Goal: Task Accomplishment & Management: Manage account settings

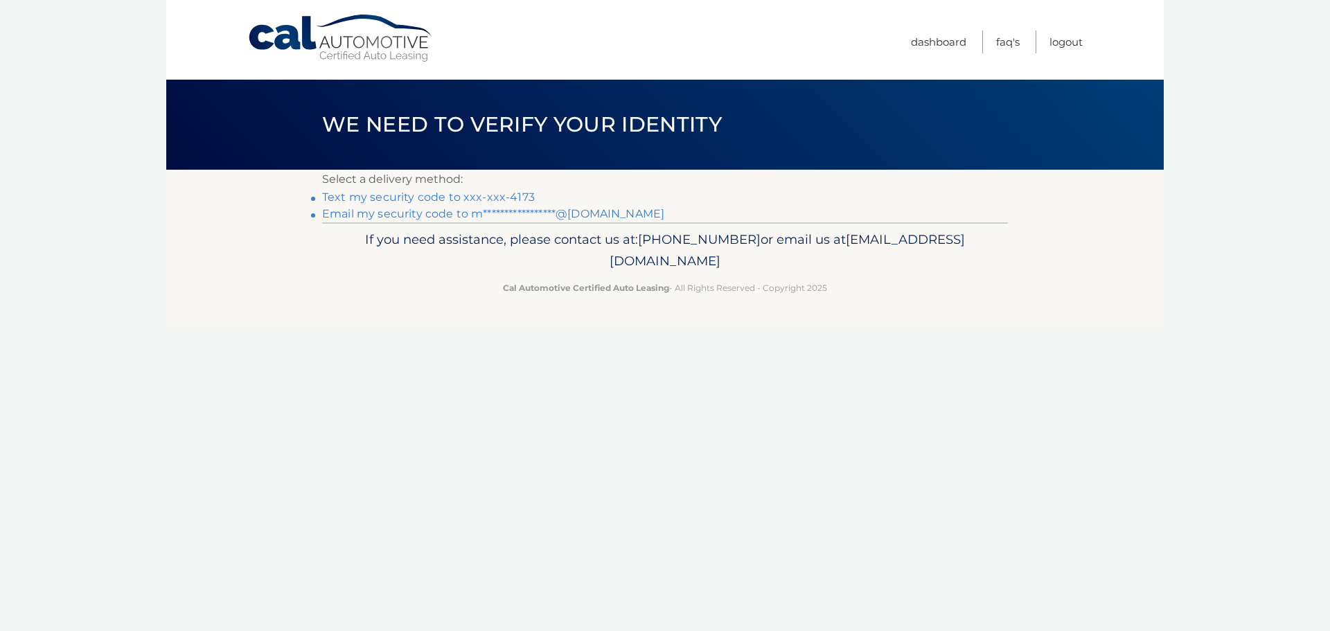
click at [461, 211] on link "**********" at bounding box center [493, 213] width 342 height 13
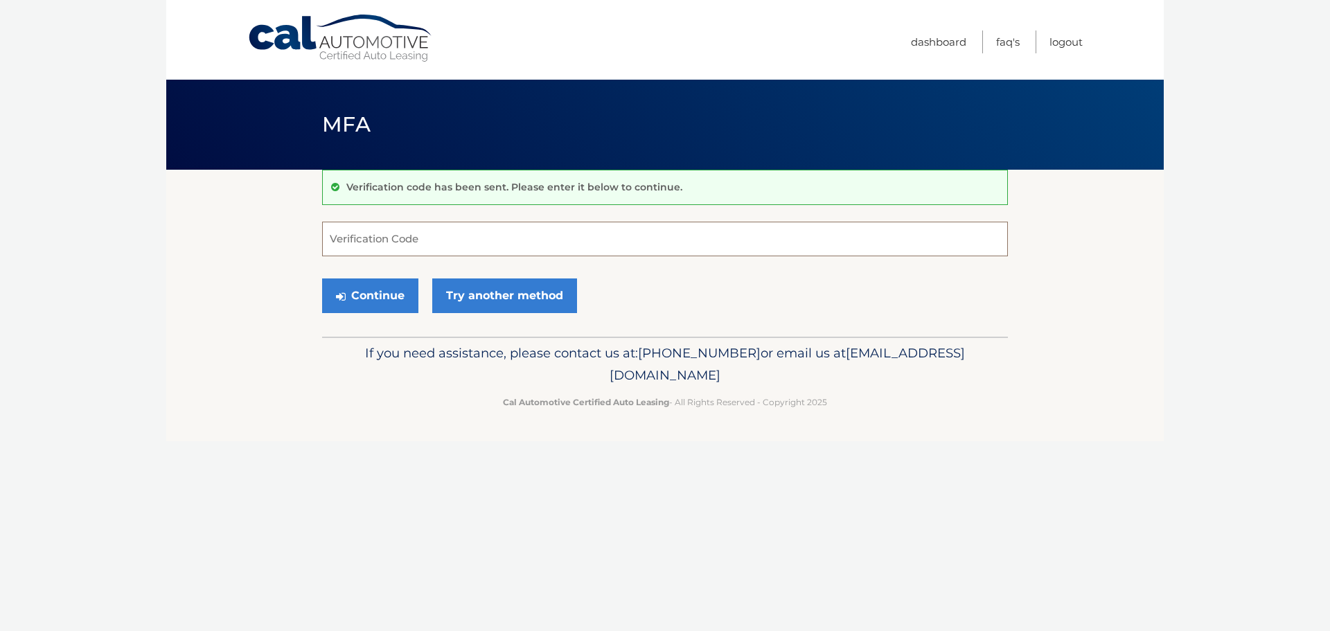
click at [432, 243] on input "Verification Code" at bounding box center [665, 239] width 686 height 35
paste input "944680"
type input "944680"
click at [378, 283] on button "Continue" at bounding box center [370, 296] width 96 height 35
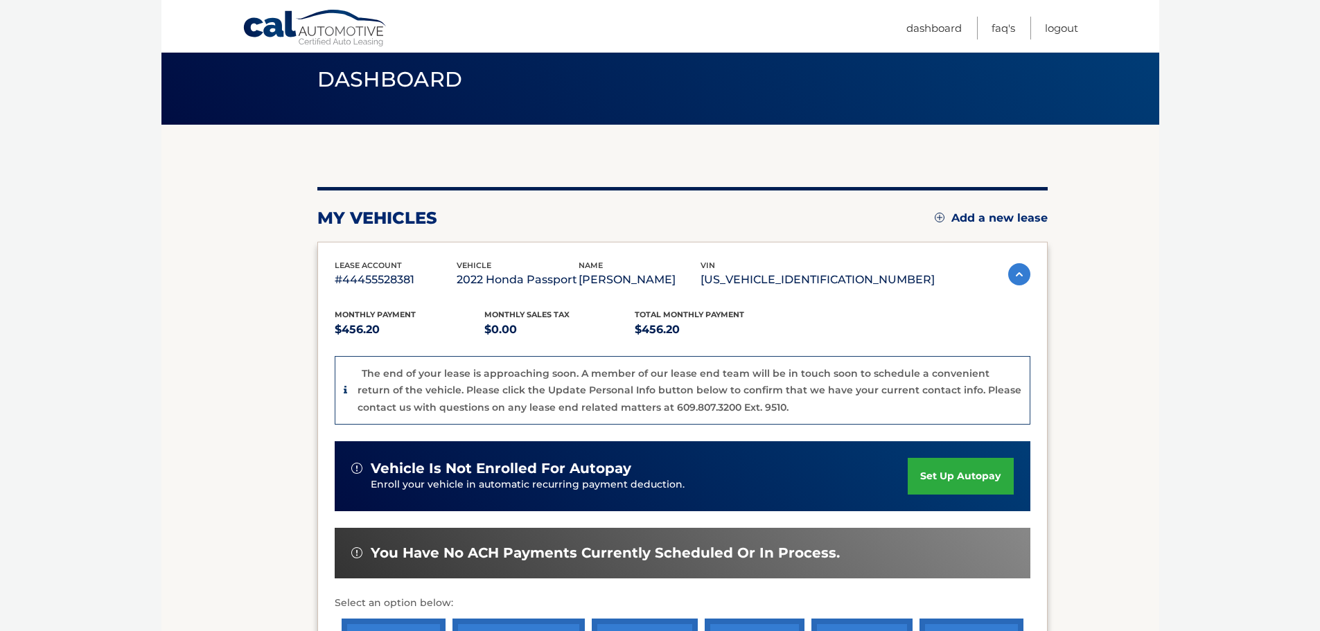
scroll to position [69, 0]
